Goal: Transaction & Acquisition: Book appointment/travel/reservation

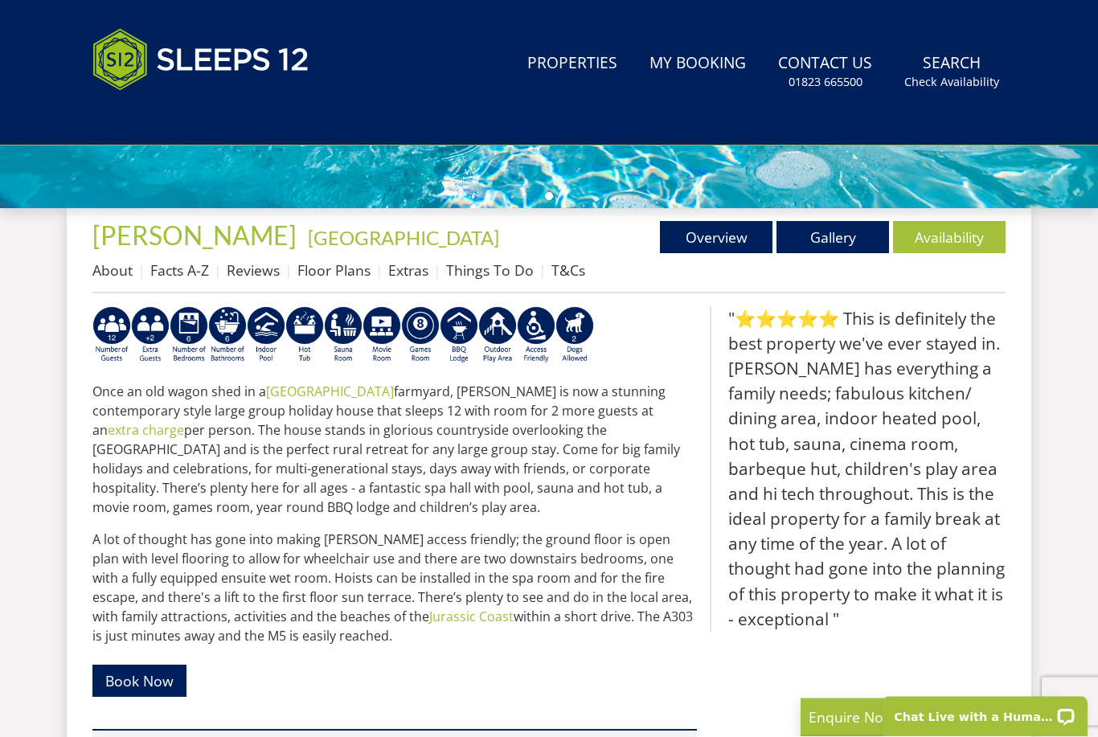
scroll to position [555, 0]
click at [813, 241] on link "Gallery" at bounding box center [832, 237] width 113 height 32
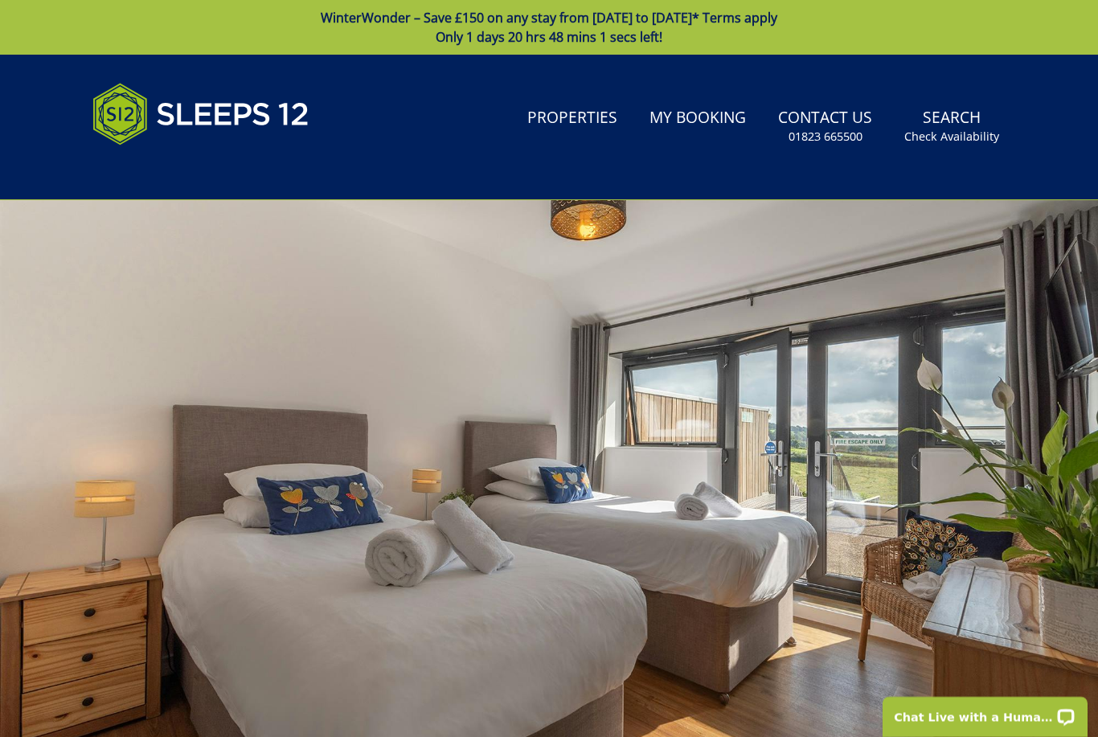
click at [966, 127] on link "Search Check Availability" at bounding box center [952, 126] width 108 height 52
click at [968, 139] on small "Check Availability" at bounding box center [951, 137] width 95 height 16
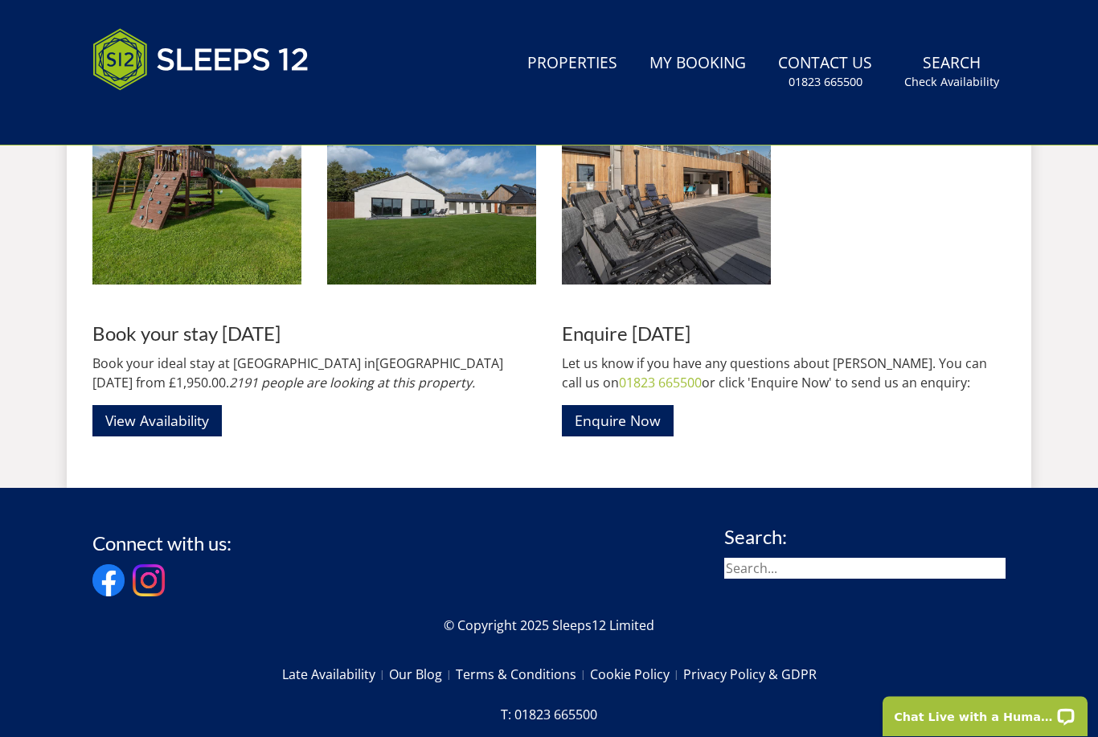
scroll to position [2511, 0]
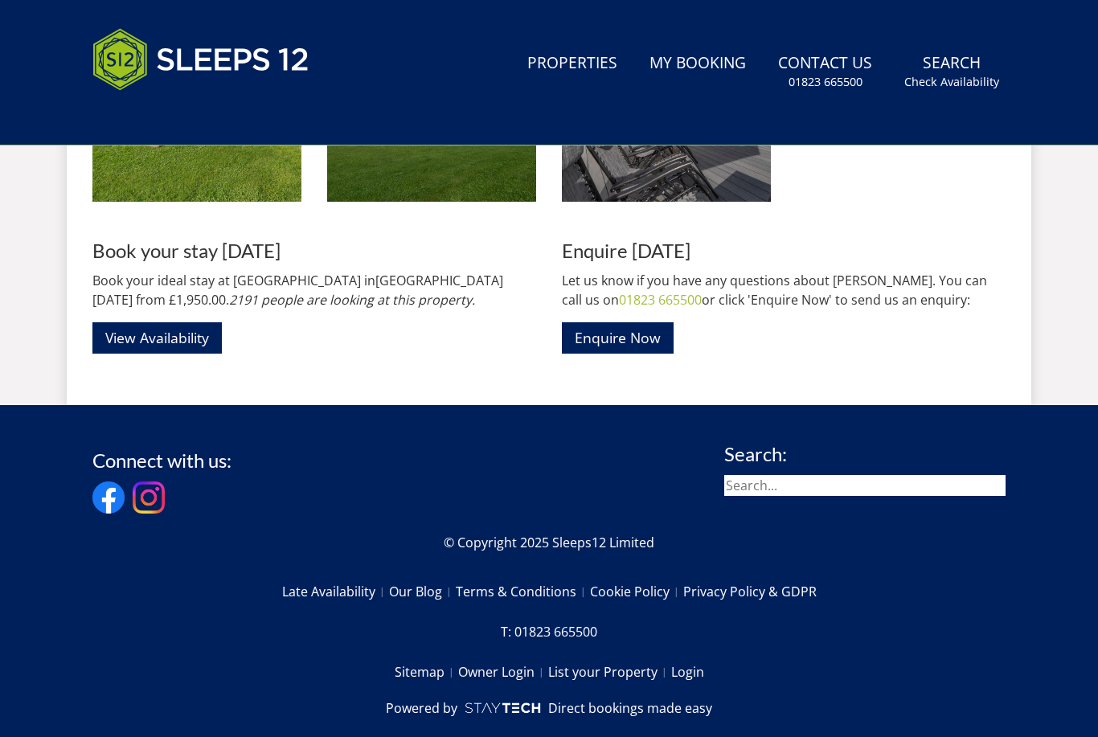
click at [568, 437] on div "Connect with us: Search: © Copyright 2025 Sleeps12 Limited Late Availability Ou…" at bounding box center [548, 587] width 913 height 312
click at [195, 348] on link "View Availability" at bounding box center [156, 337] width 129 height 31
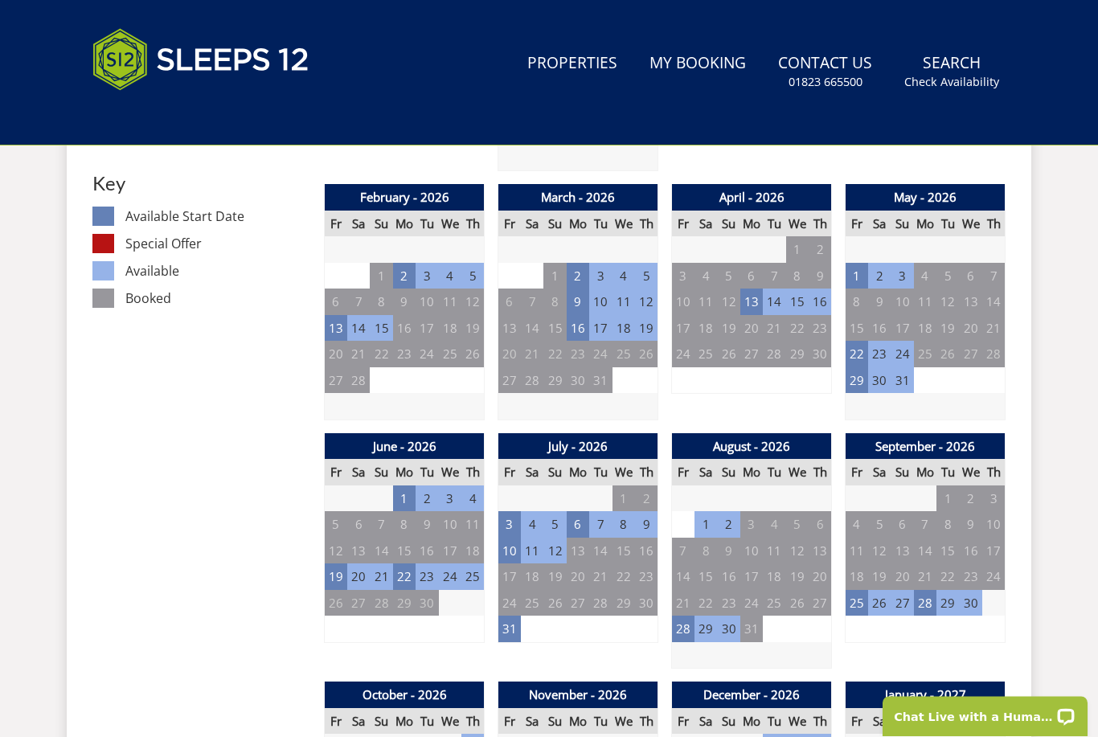
scroll to position [925, 0]
click at [864, 370] on td "29" at bounding box center [857, 380] width 23 height 27
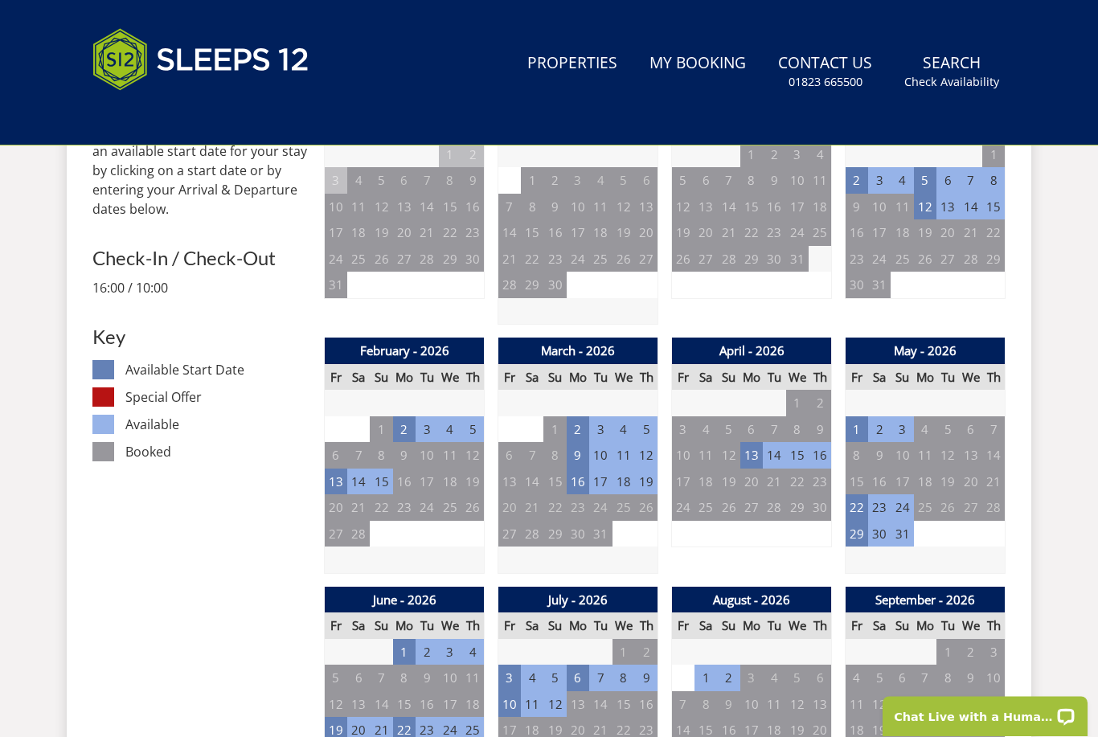
scroll to position [772, 0]
click at [857, 530] on td "29" at bounding box center [857, 534] width 23 height 27
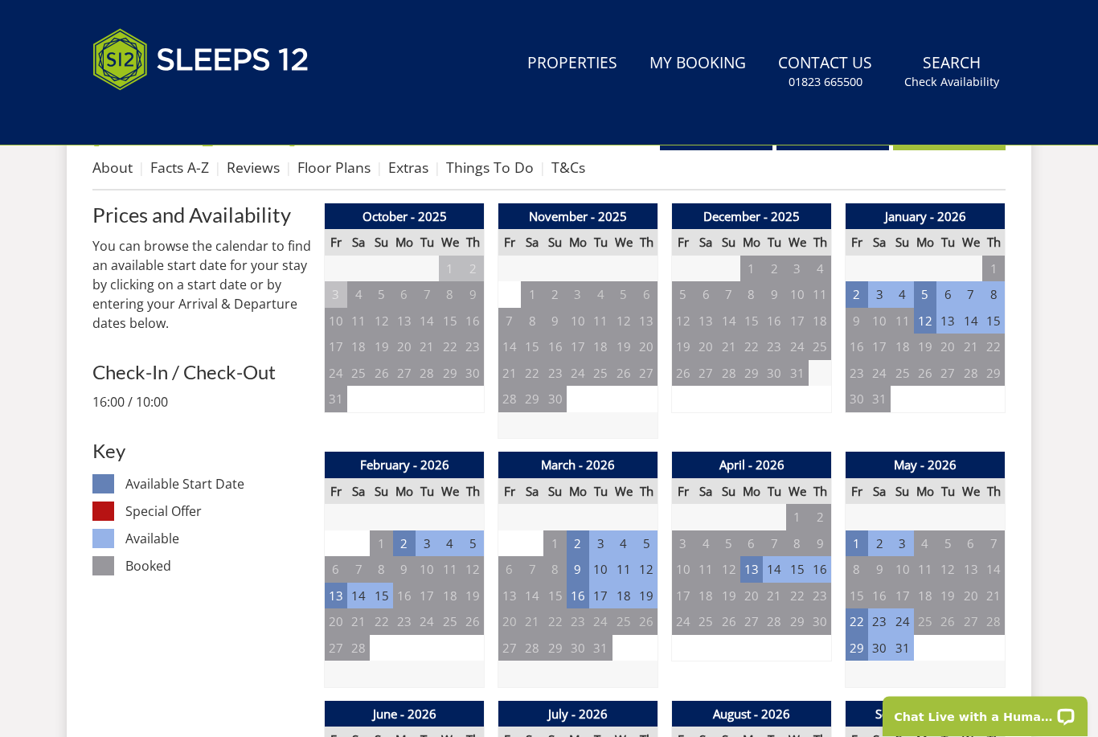
scroll to position [657, 0]
click at [862, 644] on td "29" at bounding box center [857, 648] width 23 height 27
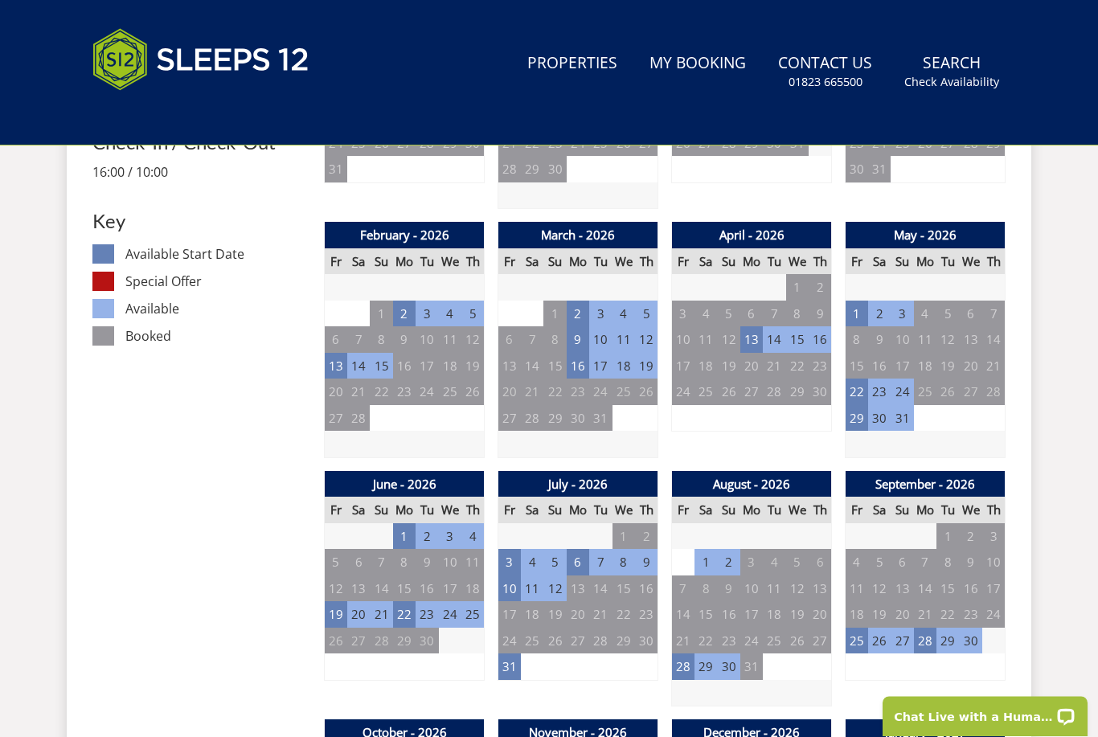
scroll to position [885, 0]
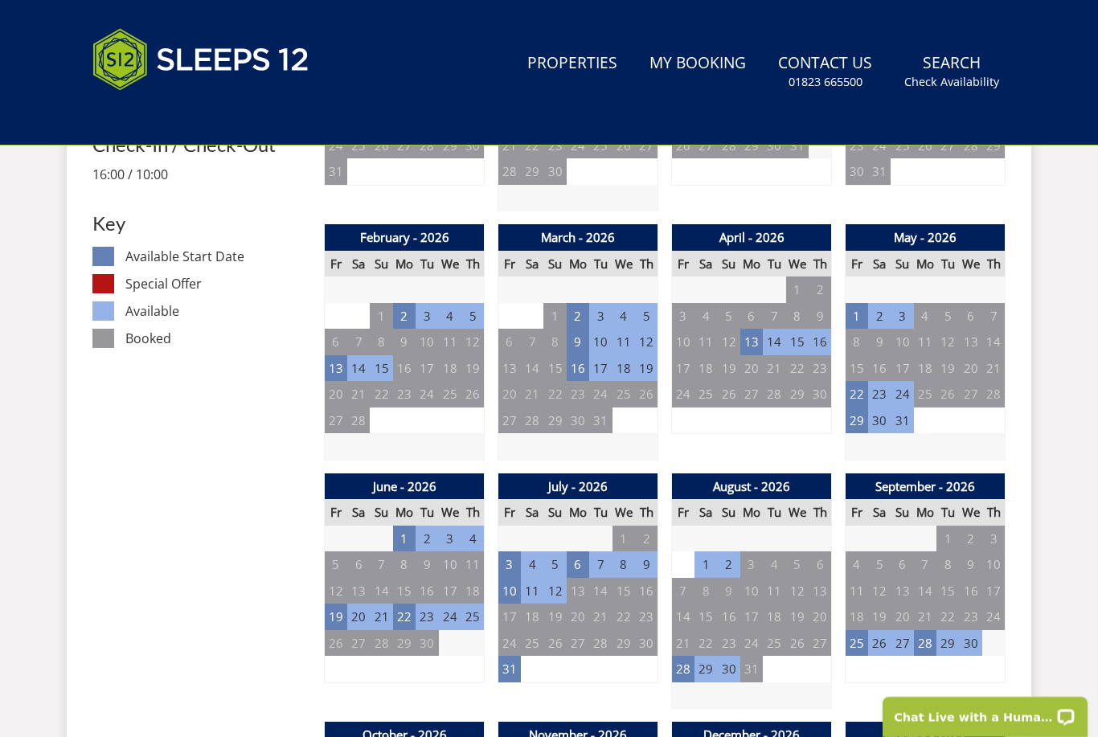
click at [866, 412] on td "29" at bounding box center [857, 421] width 23 height 27
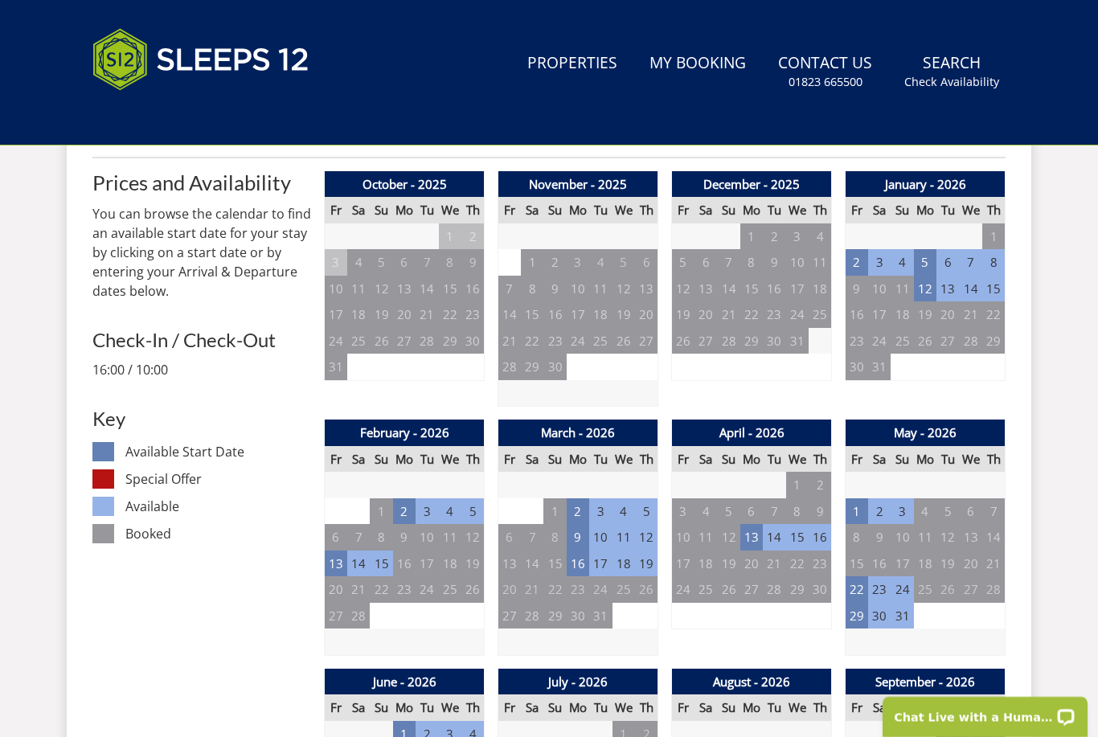
scroll to position [689, 0]
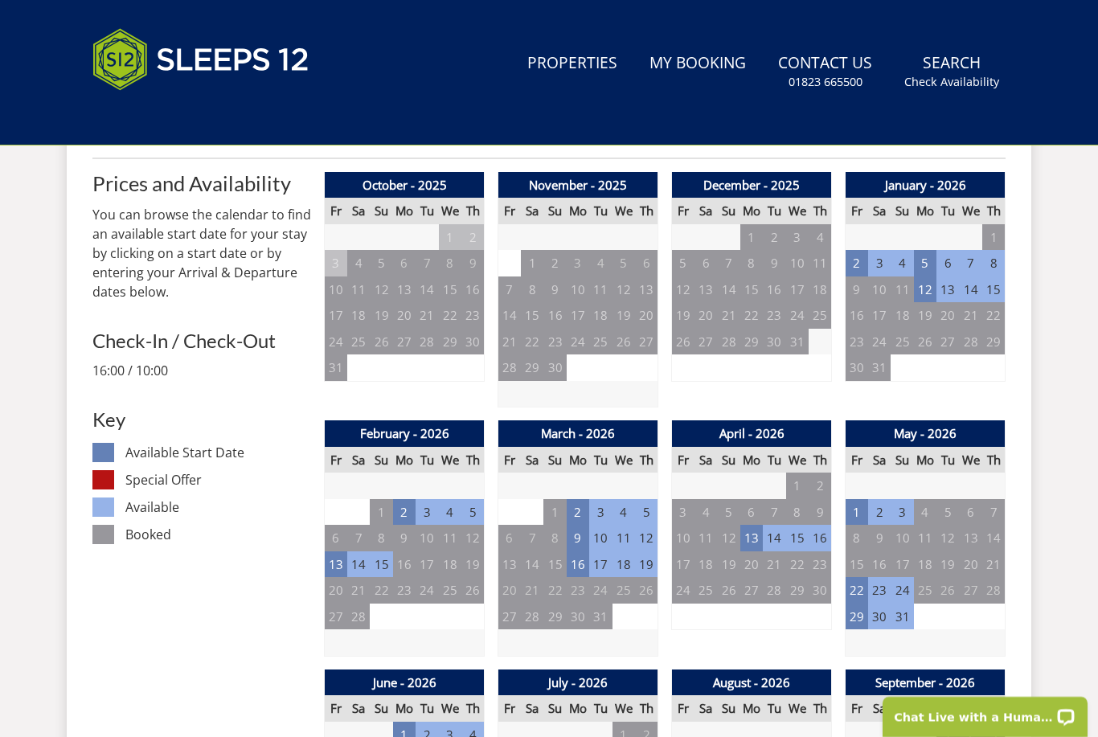
click at [860, 615] on td "29" at bounding box center [857, 617] width 23 height 27
click at [403, 730] on td "1" at bounding box center [404, 735] width 23 height 27
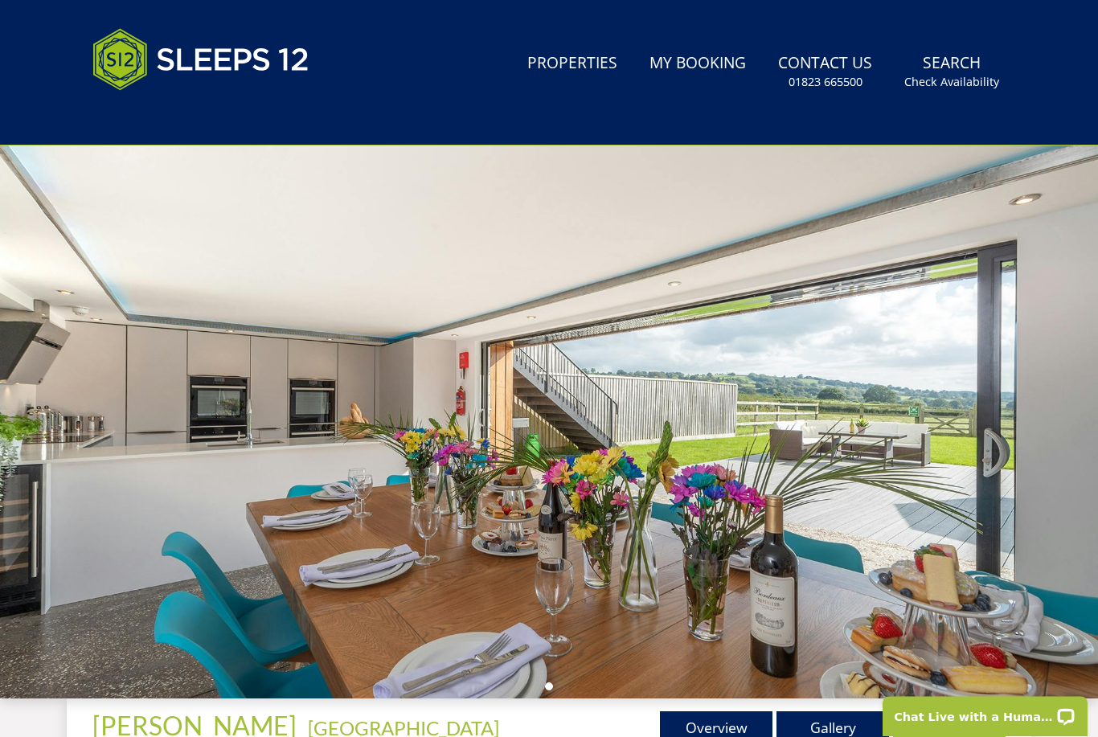
scroll to position [0, 0]
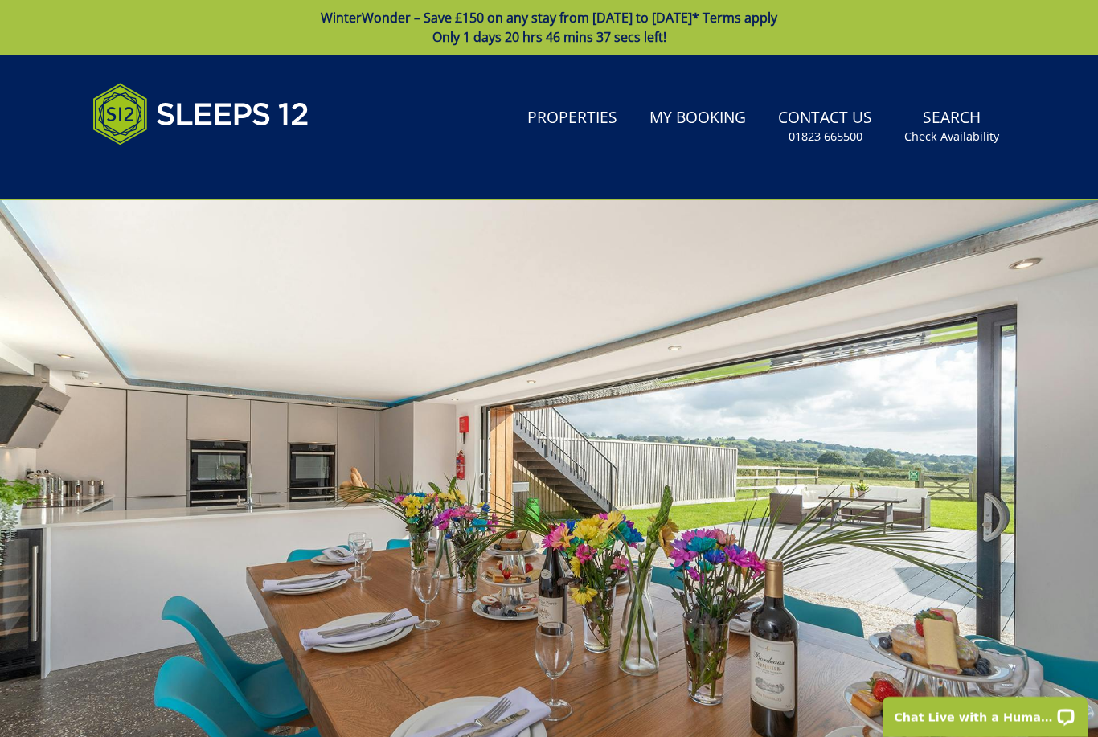
click at [952, 129] on small "Check Availability" at bounding box center [951, 137] width 95 height 16
click at [968, 135] on small "Check Availability" at bounding box center [951, 137] width 95 height 16
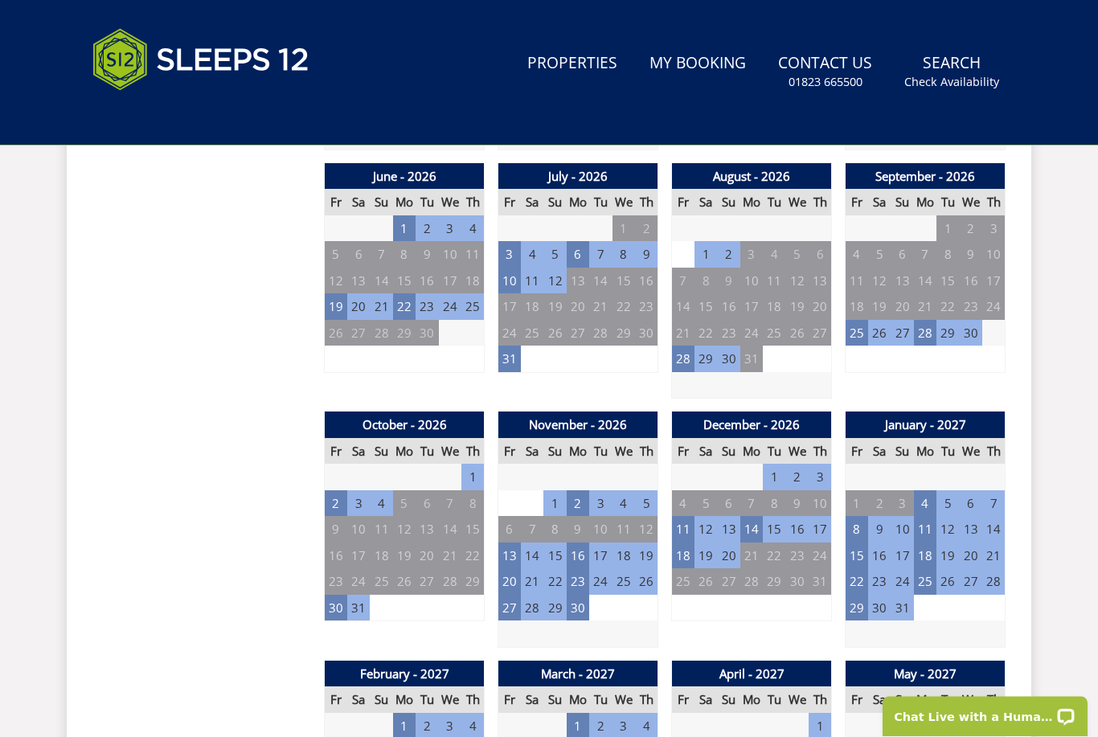
scroll to position [1195, 0]
click at [514, 543] on td "13" at bounding box center [509, 556] width 23 height 27
click at [517, 568] on td "20" at bounding box center [509, 581] width 23 height 27
click at [515, 543] on td "13" at bounding box center [509, 556] width 23 height 27
click at [512, 568] on td "20" at bounding box center [509, 581] width 23 height 27
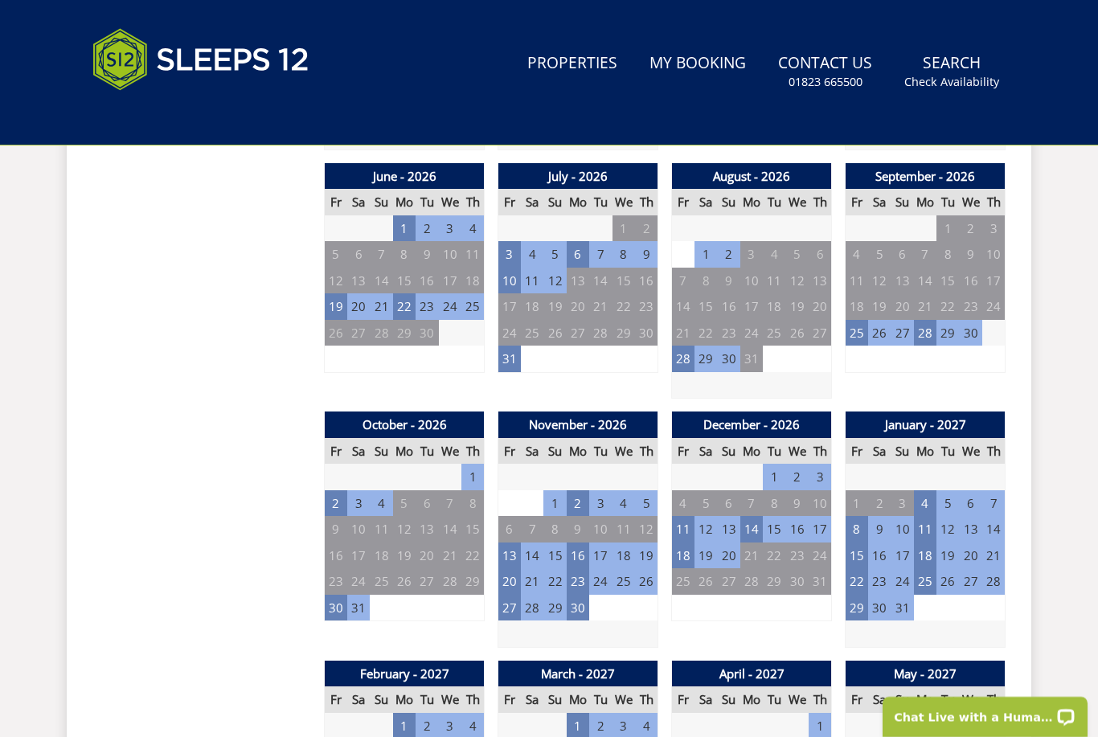
click at [515, 543] on td "13" at bounding box center [509, 556] width 23 height 27
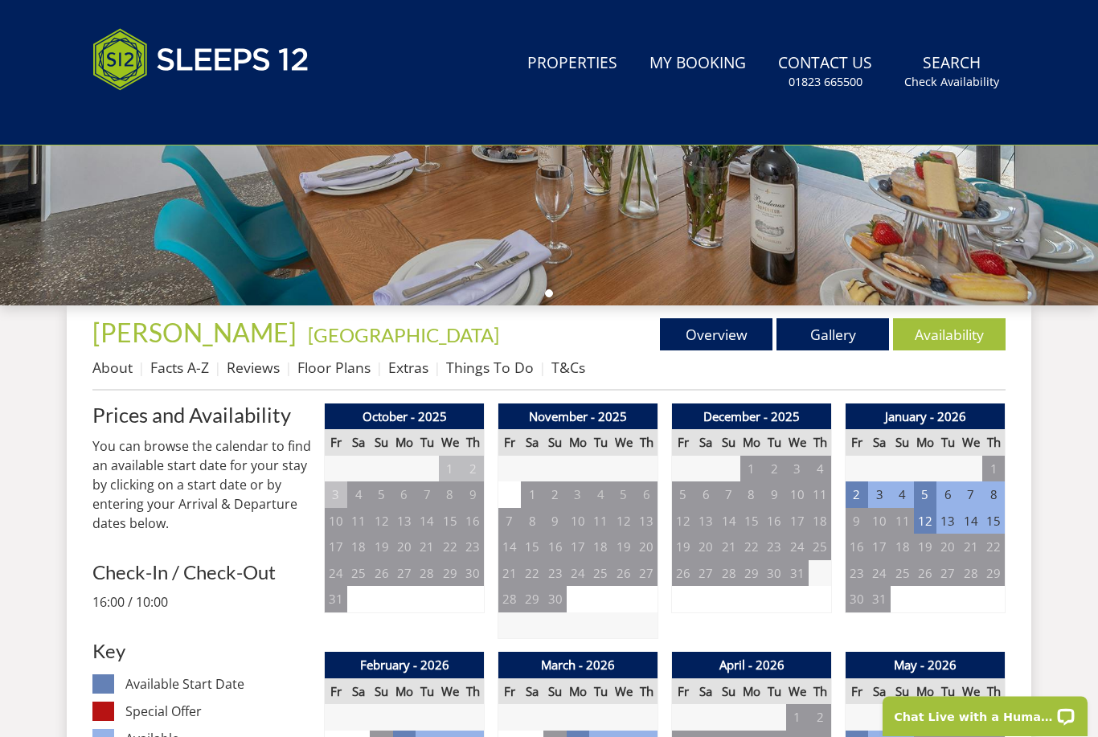
scroll to position [457, 0]
click at [956, 331] on link "Availability" at bounding box center [949, 334] width 113 height 32
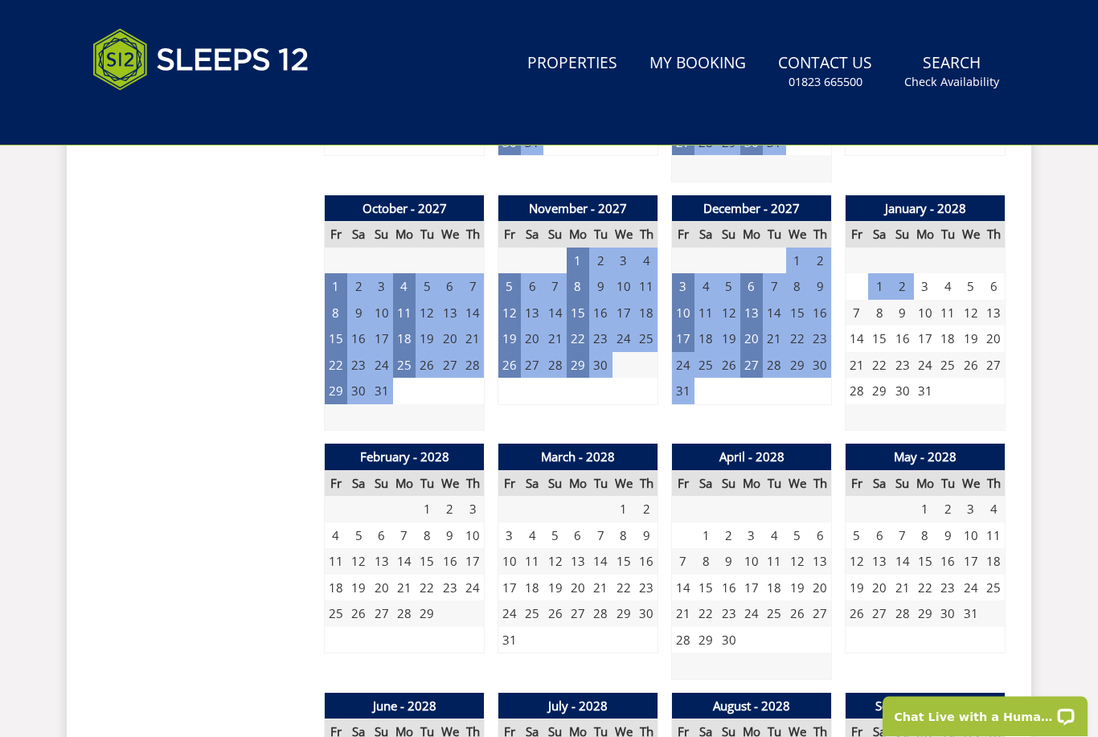
scroll to position [2158, 0]
click at [541, 575] on td "18" at bounding box center [532, 588] width 23 height 27
click at [516, 575] on td "17" at bounding box center [509, 588] width 23 height 27
click at [354, 575] on td "19" at bounding box center [358, 588] width 23 height 27
click at [370, 575] on td "19" at bounding box center [358, 588] width 23 height 27
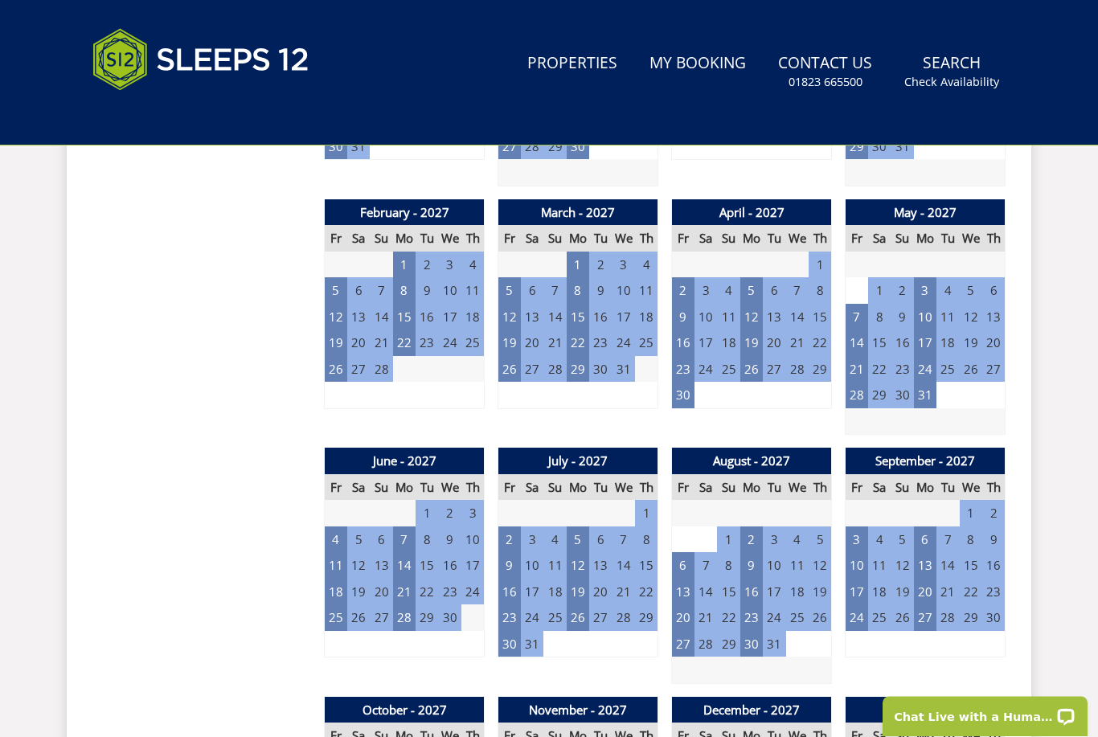
scroll to position [1660, 0]
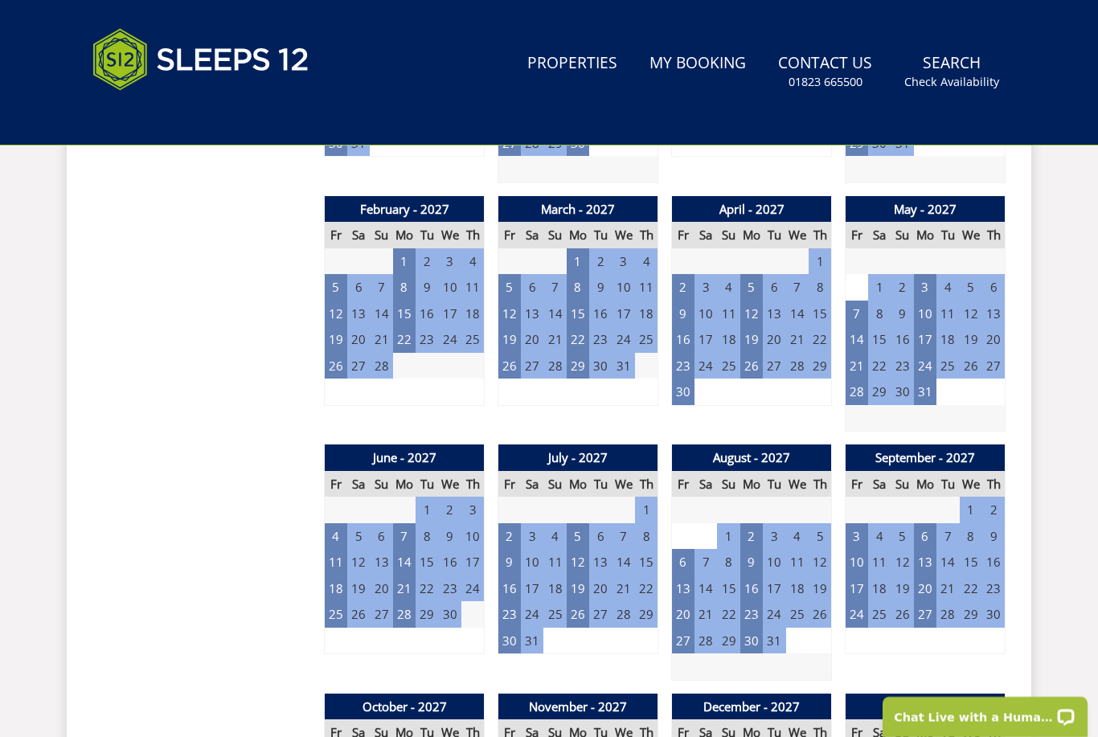
click at [866, 379] on td "28" at bounding box center [857, 392] width 23 height 27
click at [342, 523] on td "4" at bounding box center [336, 536] width 23 height 27
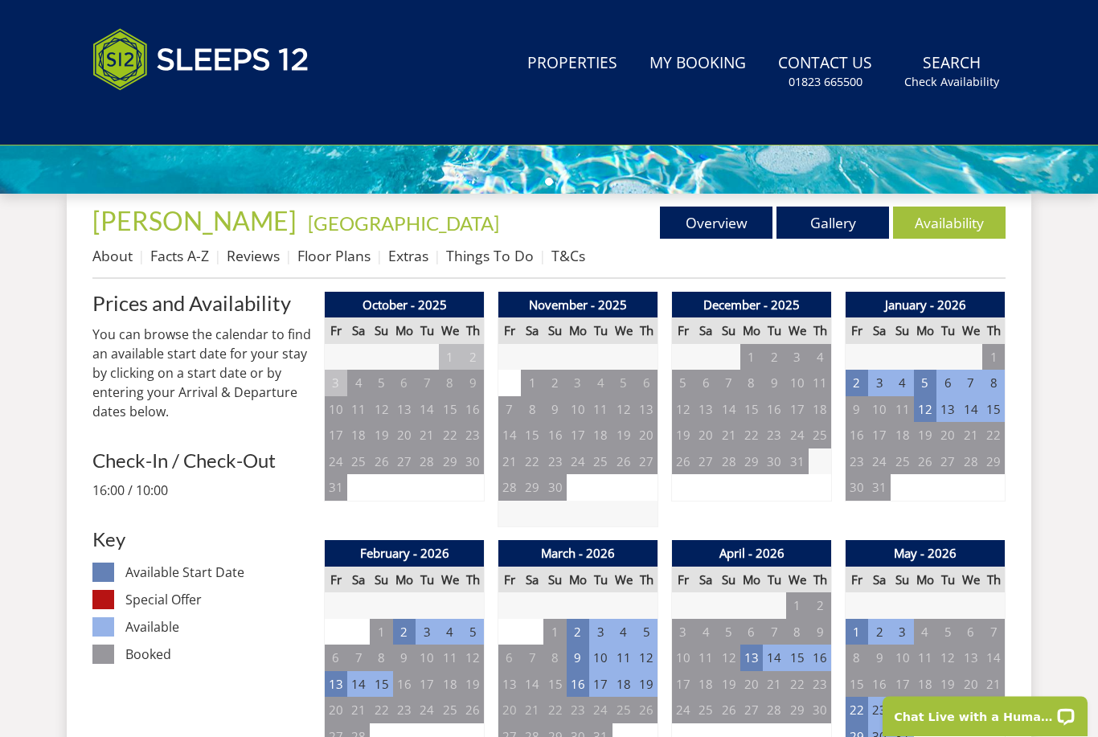
scroll to position [569, 0]
click at [583, 655] on td "9" at bounding box center [578, 658] width 23 height 27
click at [582, 653] on td "9" at bounding box center [578, 658] width 23 height 27
click at [580, 674] on td "16" at bounding box center [578, 684] width 23 height 27
click at [580, 656] on td "9" at bounding box center [578, 658] width 23 height 27
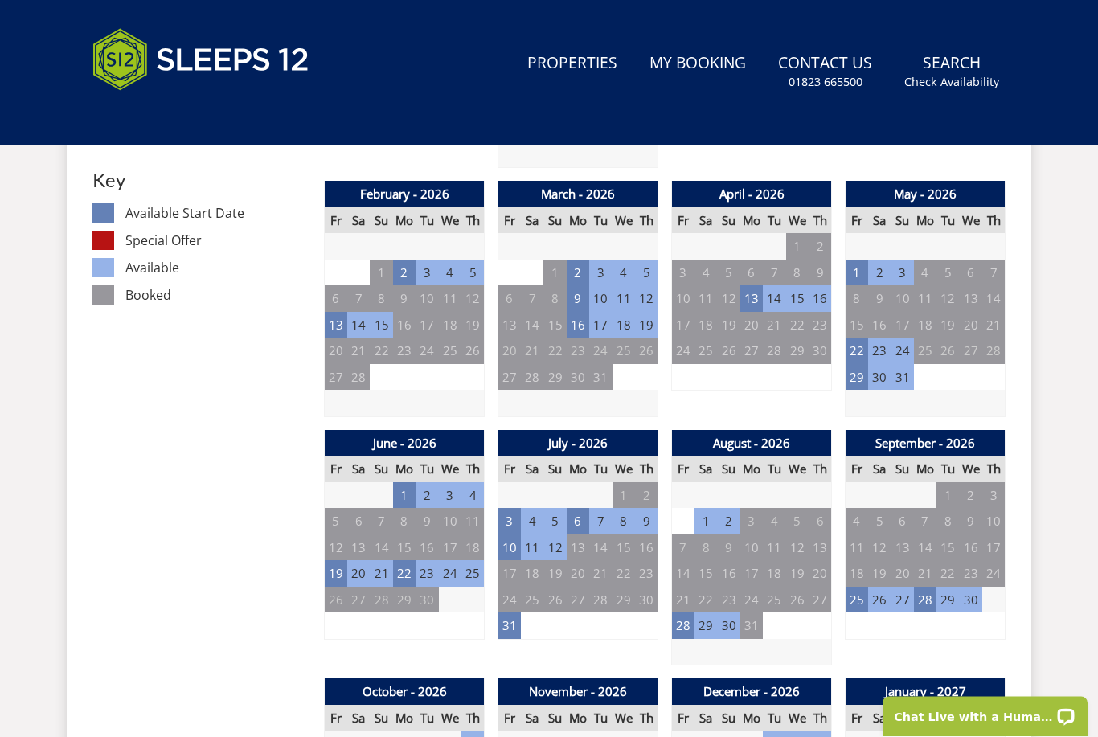
scroll to position [928, 0]
click at [506, 510] on td "3" at bounding box center [509, 521] width 23 height 27
click at [516, 543] on td "10" at bounding box center [509, 548] width 23 height 27
click at [505, 512] on td "3" at bounding box center [509, 521] width 23 height 27
click at [517, 548] on td "10" at bounding box center [509, 548] width 23 height 27
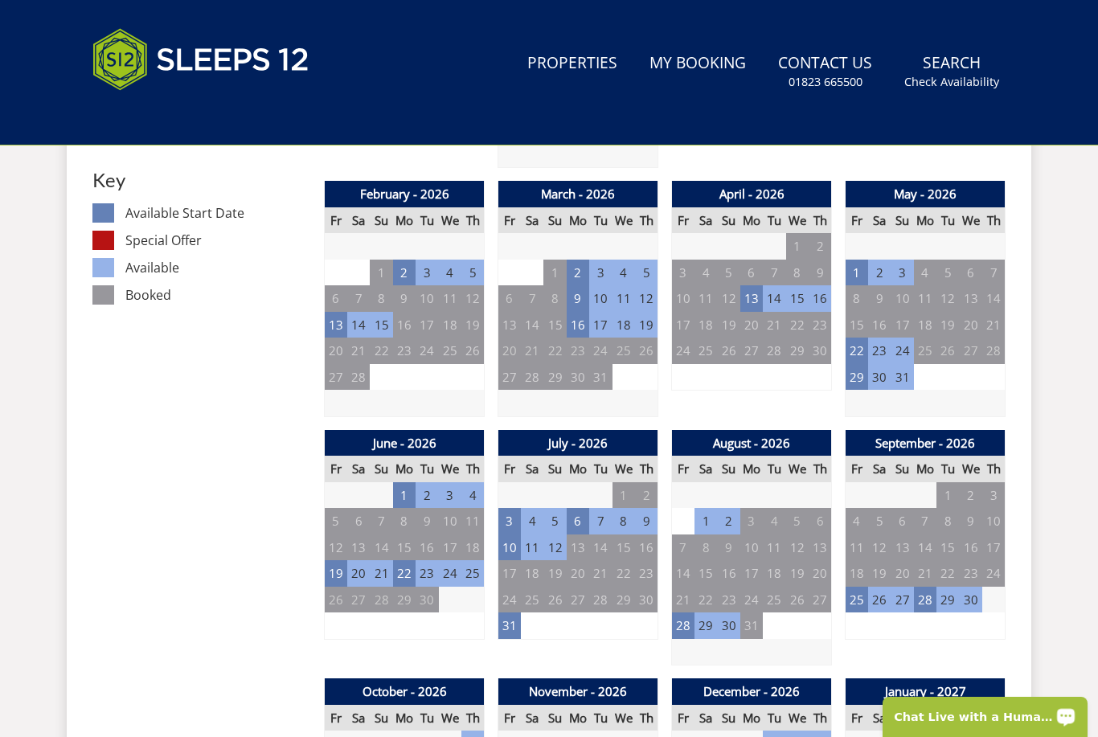
click at [1032, 713] on p "Chat Live with a Human!" at bounding box center [974, 717] width 159 height 13
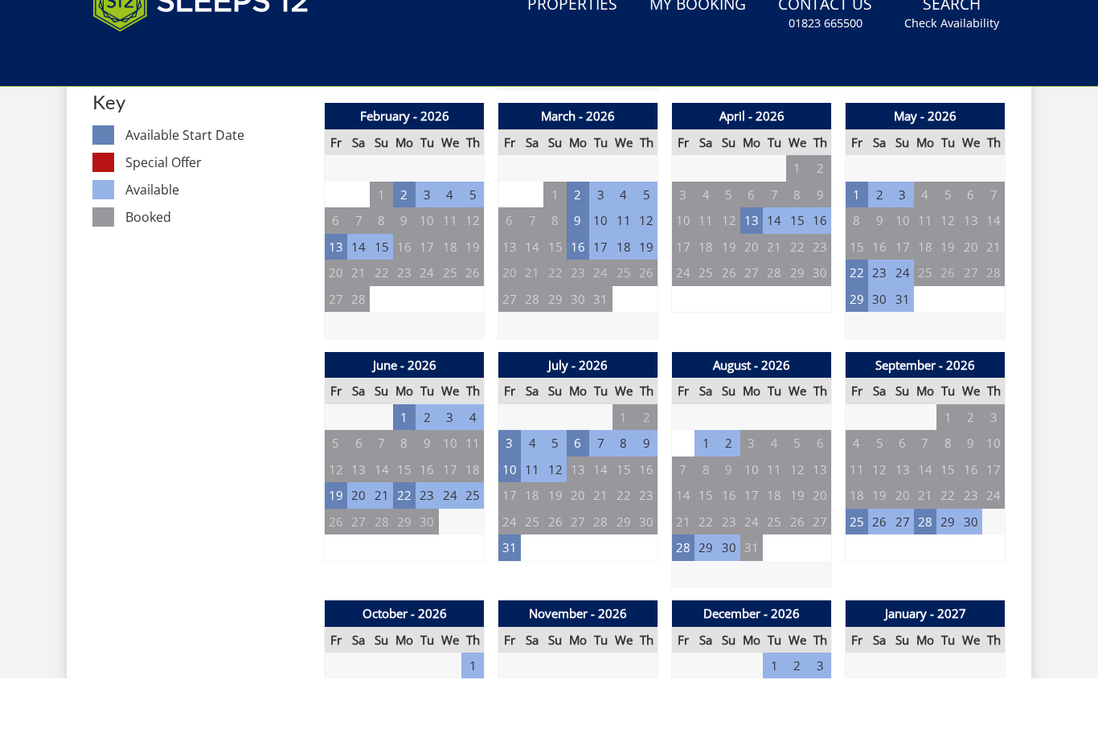
scroll to position [942, 0]
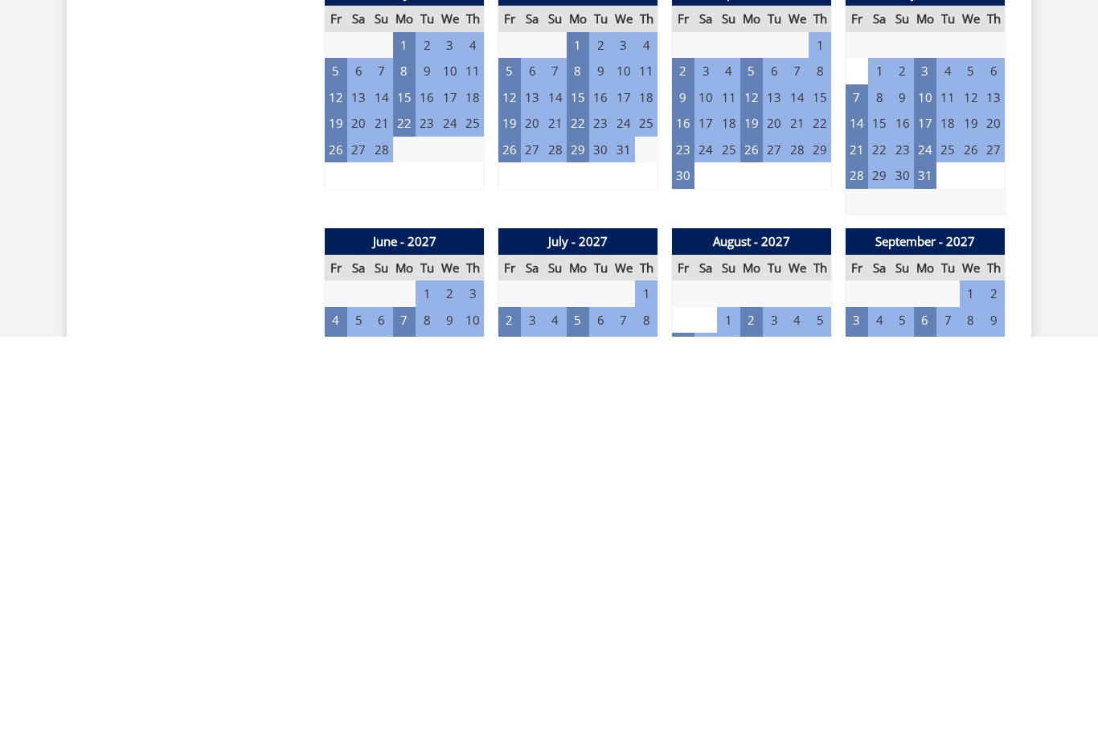
scroll to position [1876, 0]
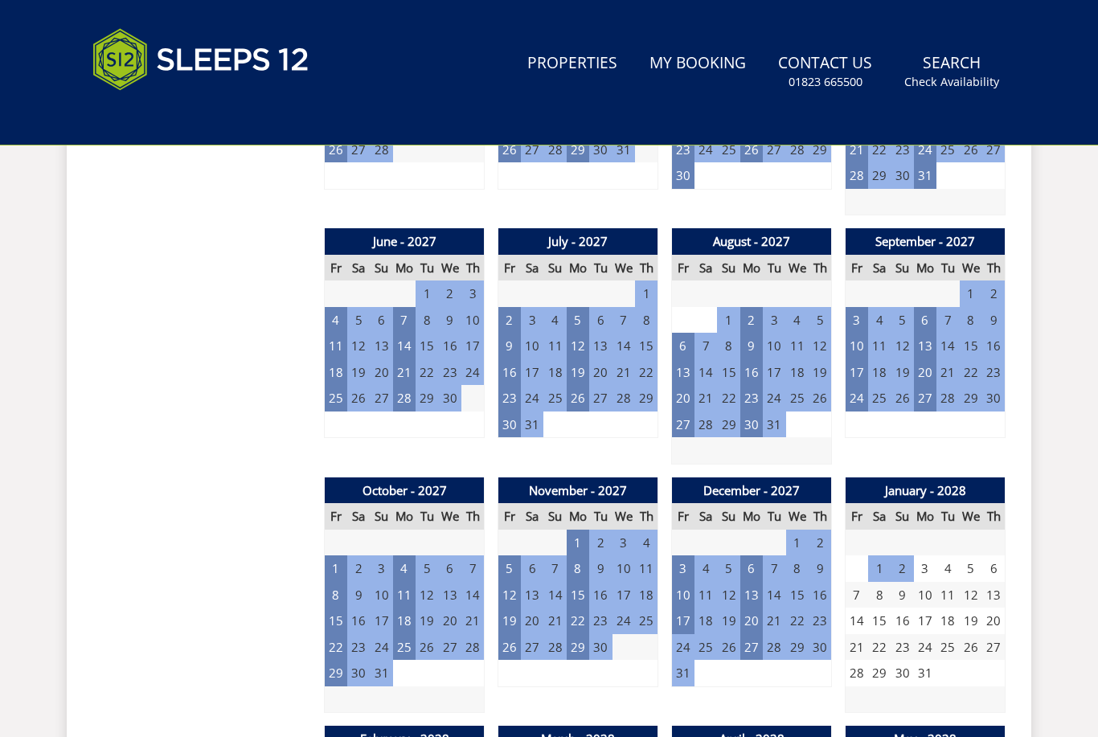
click at [125, 162] on div "Prices and Availability You can browse the calendar to find an available start …" at bounding box center [201, 222] width 219 height 2475
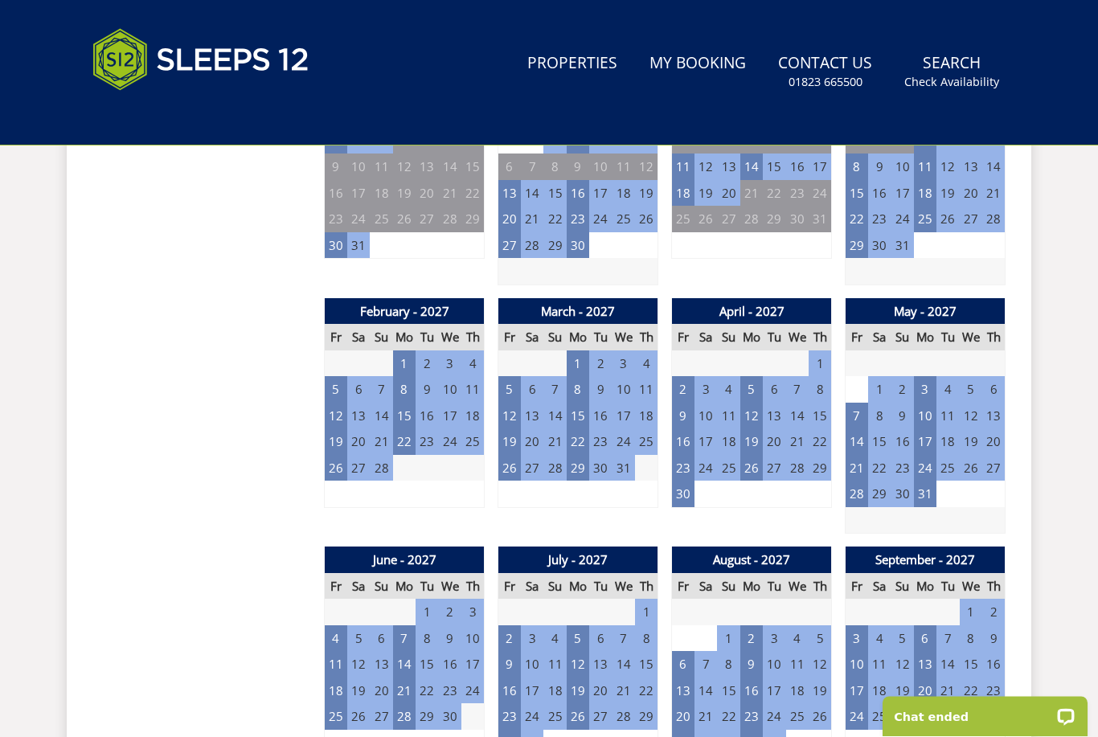
scroll to position [1558, 0]
click at [864, 428] on td "14" at bounding box center [857, 441] width 23 height 27
click at [858, 455] on td "21" at bounding box center [857, 468] width 23 height 27
click at [863, 428] on td "14" at bounding box center [857, 441] width 23 height 27
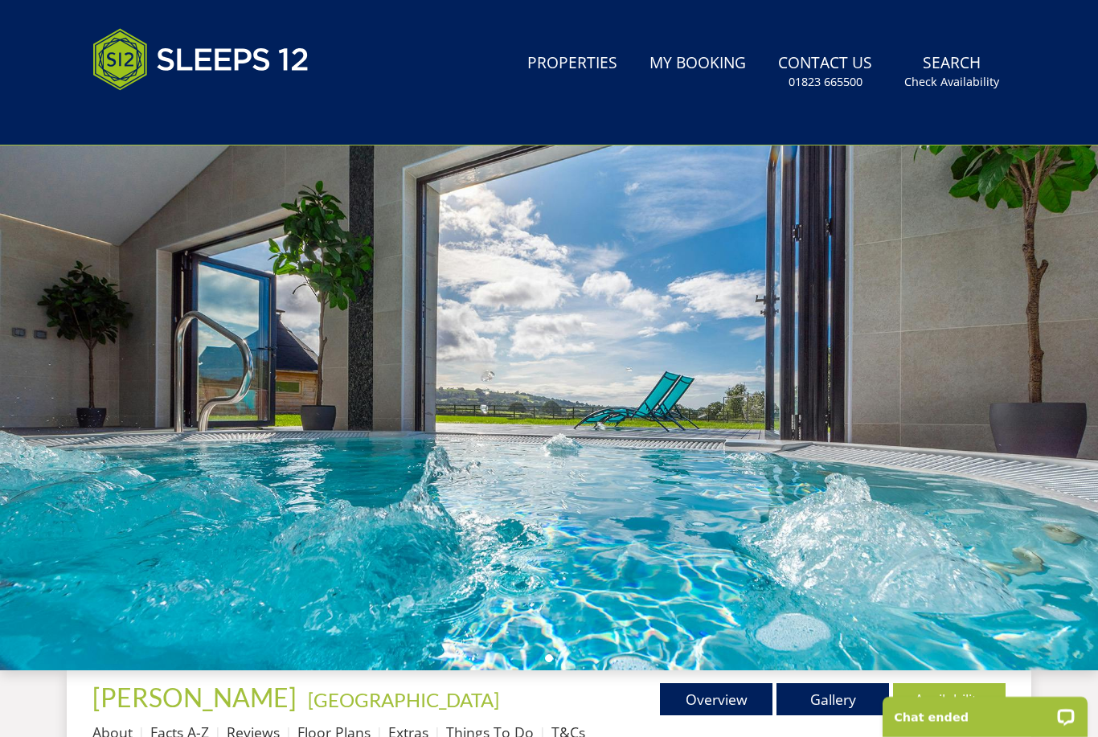
scroll to position [0, 0]
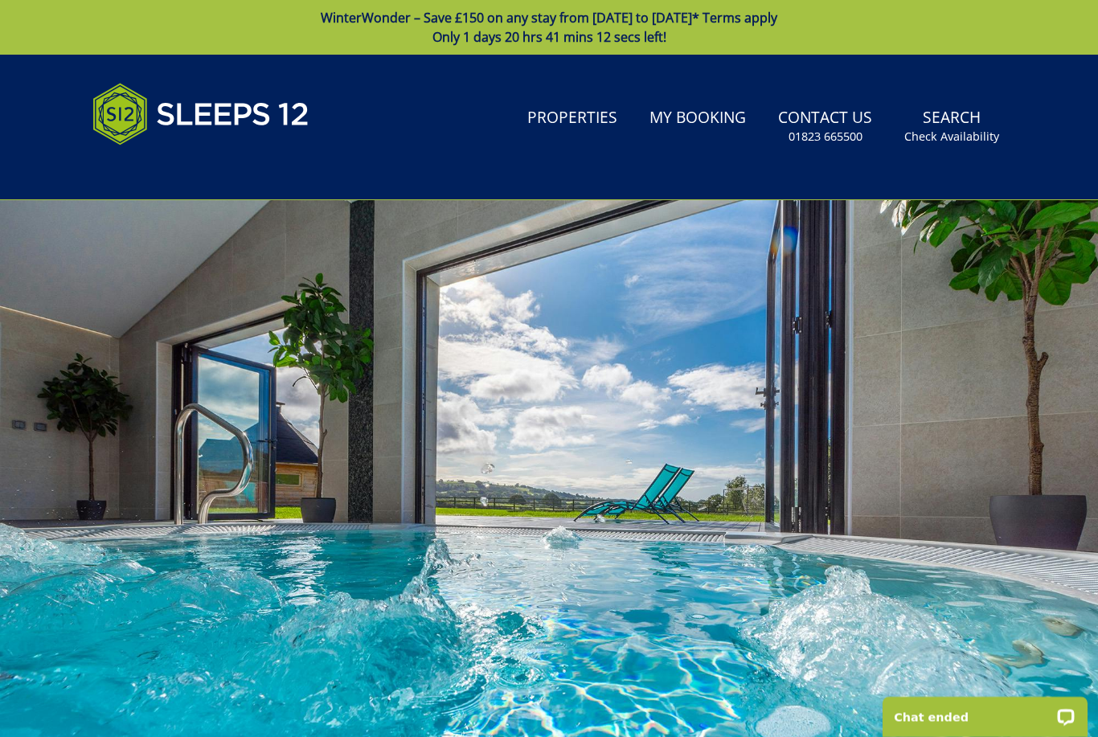
click at [960, 118] on link "Search Check Availability" at bounding box center [952, 126] width 108 height 52
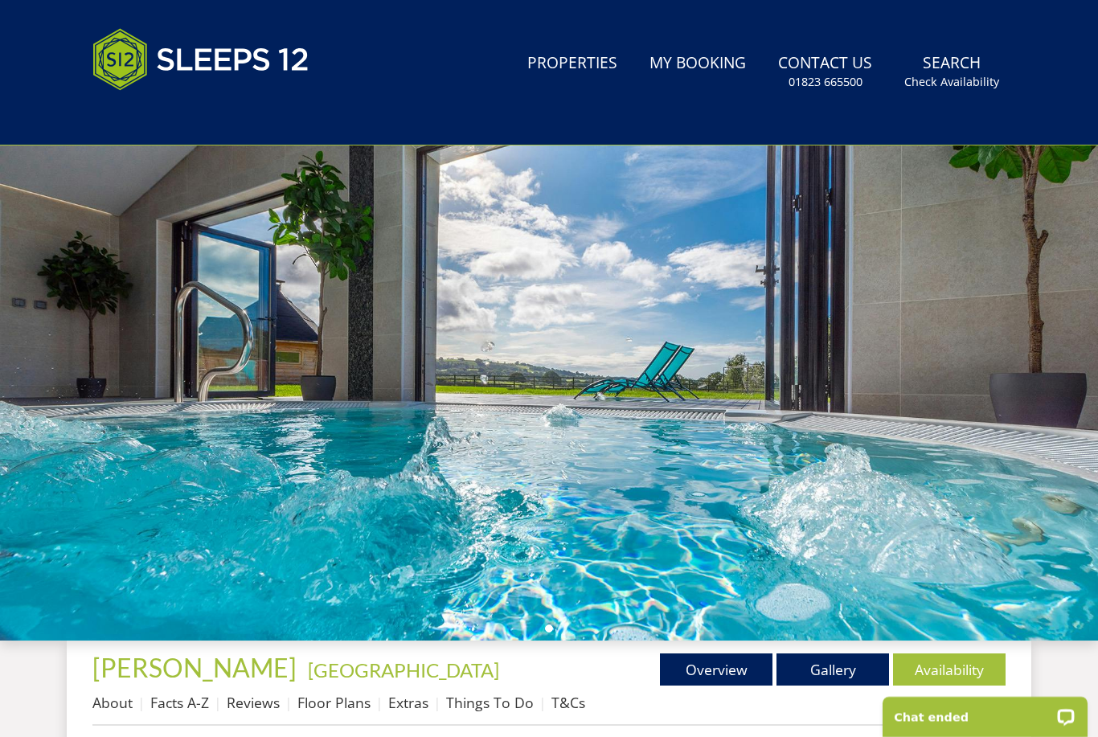
scroll to position [64, 0]
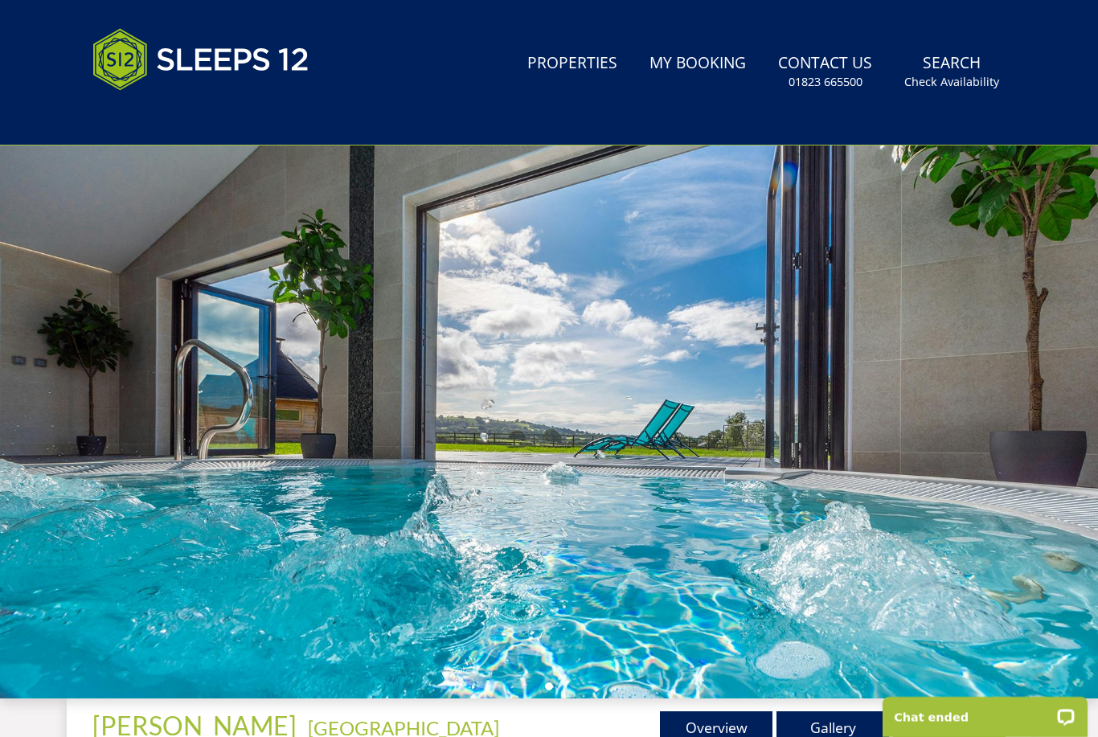
click at [940, 70] on link "Search Check Availability" at bounding box center [952, 72] width 108 height 52
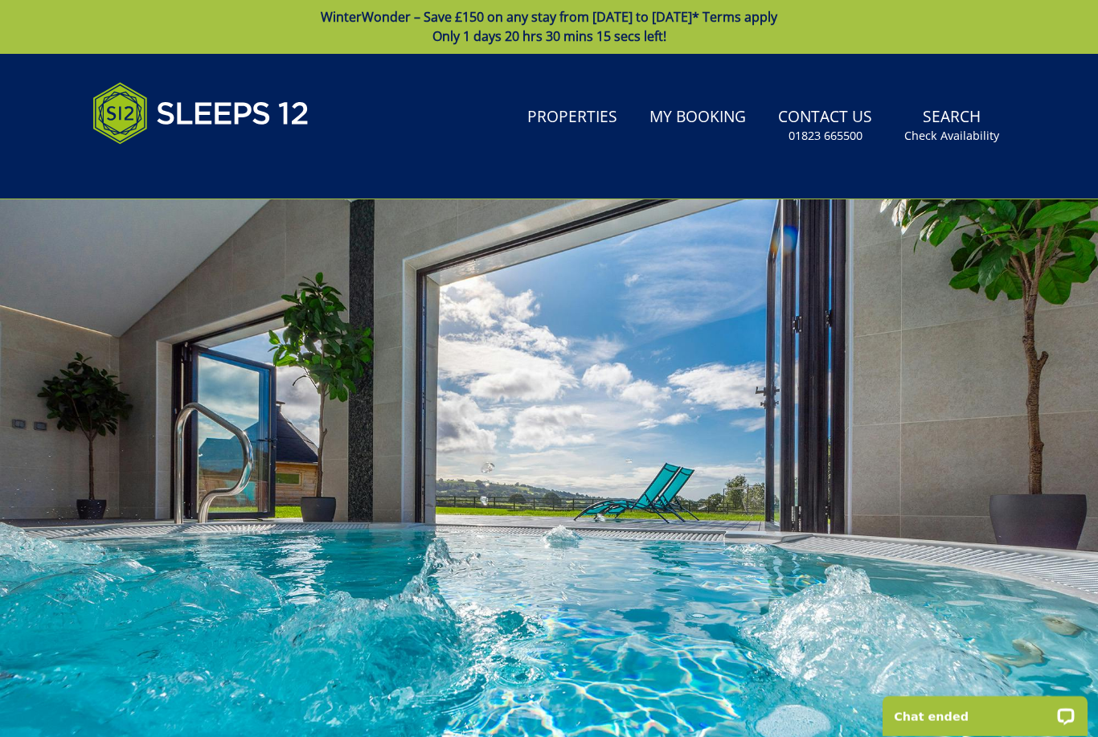
scroll to position [51, 0]
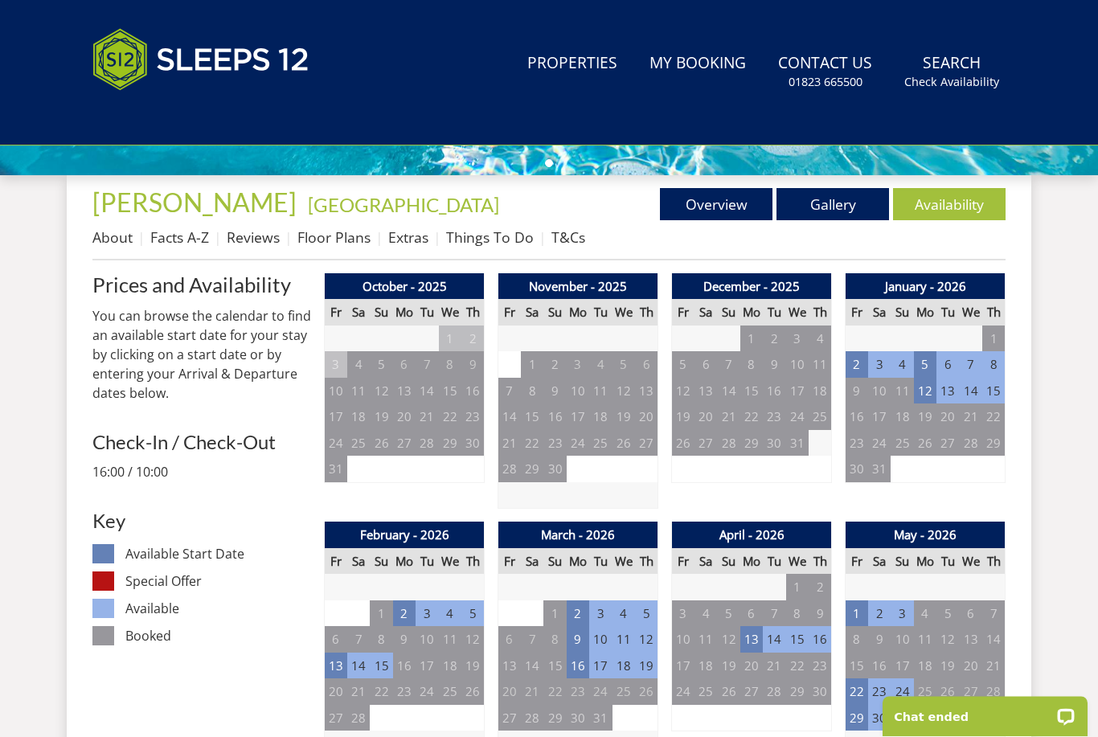
click at [939, 363] on td "6" at bounding box center [947, 365] width 23 height 27
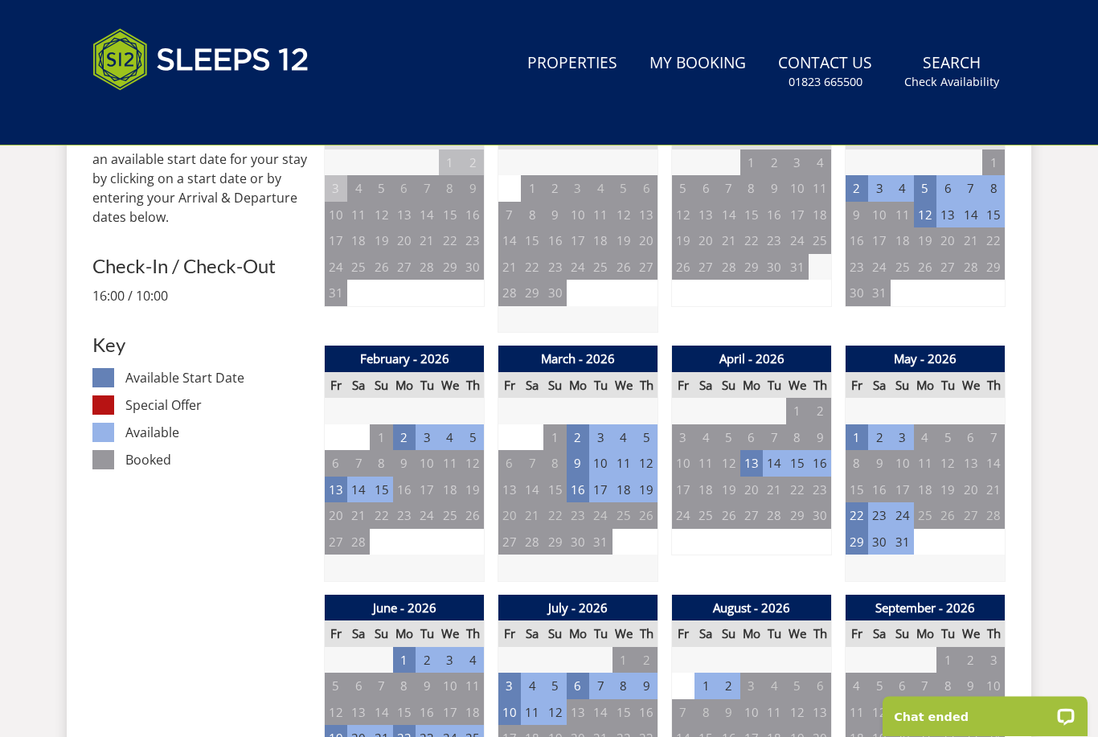
scroll to position [764, 0]
click at [742, 458] on td "13" at bounding box center [751, 463] width 23 height 27
click at [824, 458] on td "16" at bounding box center [820, 463] width 23 height 27
click at [754, 461] on td "13" at bounding box center [751, 463] width 23 height 27
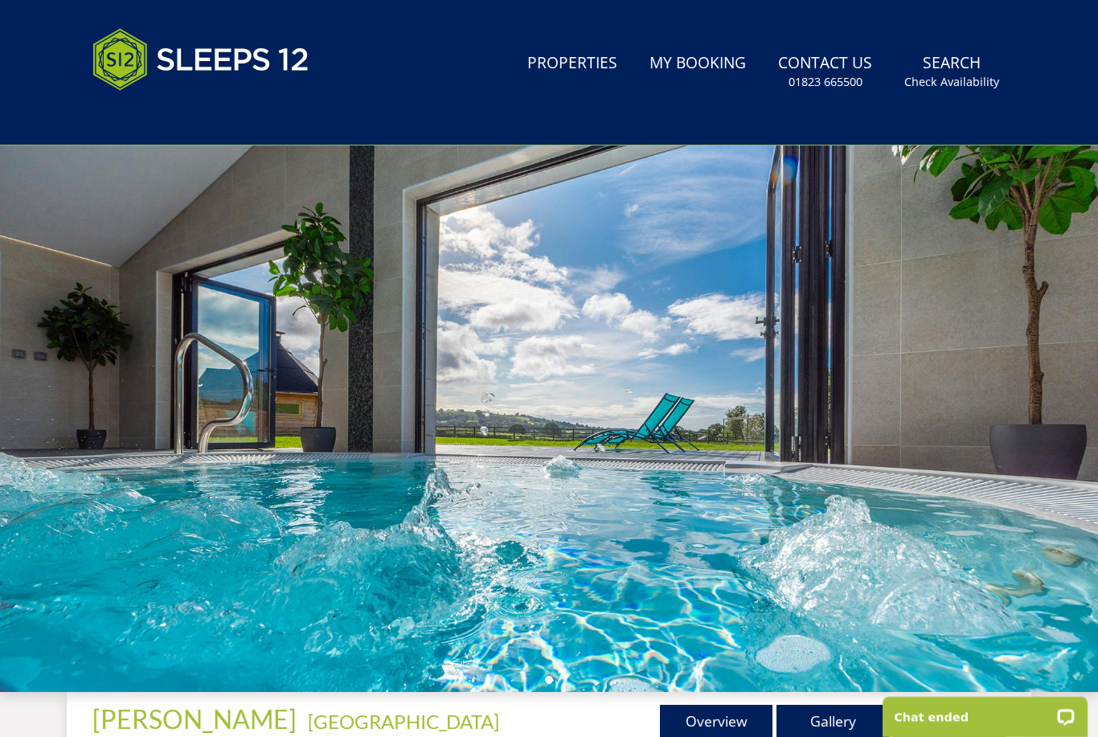
scroll to position [0, 0]
